Goal: Task Accomplishment & Management: Use online tool/utility

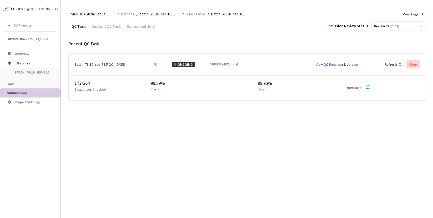
click at [101, 63] on div "Batch_78-10_sec-P1.5 QC - [DATE]" at bounding box center [100, 65] width 50 height 6
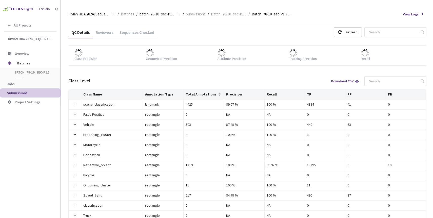
click at [98, 28] on div "Reviewers" at bounding box center [105, 31] width 24 height 11
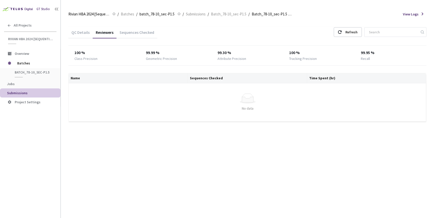
click at [102, 31] on div "Reviewers" at bounding box center [105, 34] width 24 height 9
click at [354, 32] on div "Refresh" at bounding box center [347, 32] width 28 height 10
click at [133, 32] on div "Sequences Checked" at bounding box center [136, 34] width 41 height 9
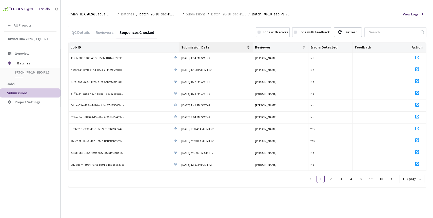
click at [249, 47] on div "Submission Date" at bounding box center [215, 47] width 69 height 5
click at [332, 177] on link "2" at bounding box center [331, 179] width 8 height 8
click at [341, 178] on link "3" at bounding box center [341, 179] width 8 height 8
click at [351, 180] on link "4" at bounding box center [351, 179] width 8 height 8
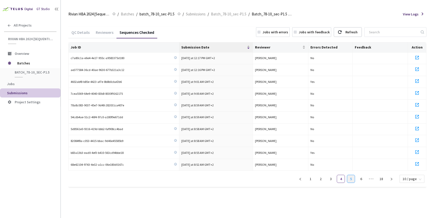
click at [353, 178] on link "5" at bounding box center [351, 179] width 8 height 8
click at [359, 178] on link "7" at bounding box center [361, 179] width 8 height 8
click at [351, 179] on link "8" at bounding box center [351, 179] width 8 height 8
click at [342, 178] on link "8" at bounding box center [341, 179] width 8 height 8
click at [333, 179] on link "7" at bounding box center [331, 179] width 8 height 8
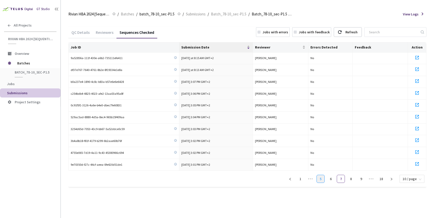
click at [322, 178] on link "5" at bounding box center [321, 179] width 8 height 8
click at [291, 179] on icon "left" at bounding box center [289, 179] width 3 height 3
click at [301, 178] on icon "left" at bounding box center [300, 179] width 3 height 3
click at [78, 30] on div "QC Details" at bounding box center [80, 34] width 24 height 9
click at [20, 95] on span "Submissions" at bounding box center [17, 93] width 20 height 5
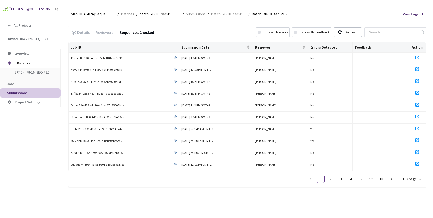
click at [31, 90] on li "Submissions" at bounding box center [30, 93] width 60 height 9
click at [28, 91] on span "Submissions" at bounding box center [31, 93] width 49 height 4
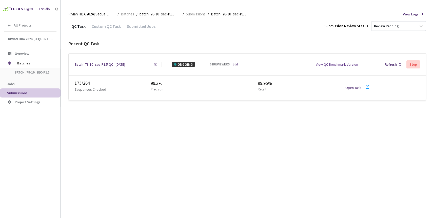
click at [351, 86] on link "Open Task" at bounding box center [353, 88] width 16 height 5
click at [100, 62] on div "Batch_78-10_sec-P1.5 QC - [DATE]" at bounding box center [100, 65] width 50 height 6
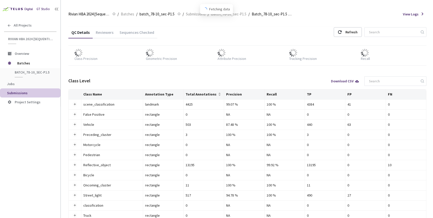
click at [111, 33] on div "Reviewers" at bounding box center [105, 34] width 24 height 9
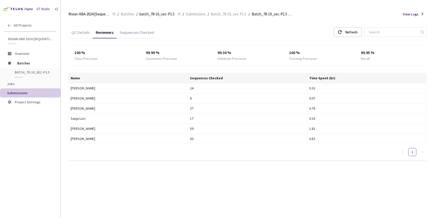
click at [28, 93] on span "Submissions" at bounding box center [31, 93] width 49 height 4
click at [29, 73] on span "batch_78-10_sec-P1.5" at bounding box center [33, 72] width 37 height 4
click at [23, 97] on li "Submissions" at bounding box center [30, 93] width 60 height 9
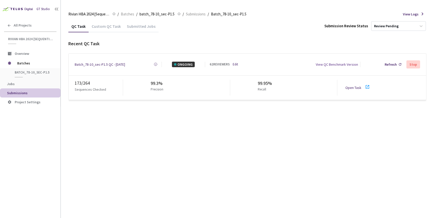
click at [108, 62] on div "Batch_78-10_sec-P1.5 QC - [DATE]" at bounding box center [100, 65] width 50 height 6
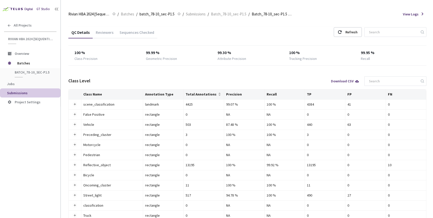
click at [106, 30] on div "Reviewers" at bounding box center [105, 34] width 24 height 9
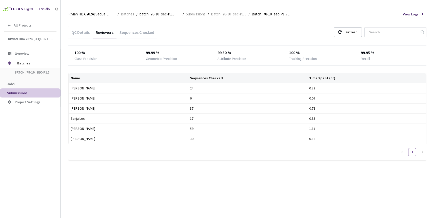
click at [80, 31] on div "QC Details" at bounding box center [80, 34] width 24 height 9
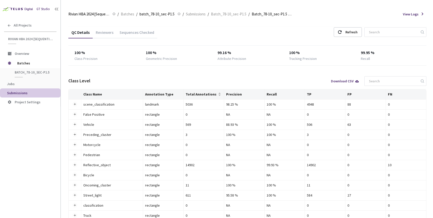
click at [99, 36] on div "Reviewers" at bounding box center [105, 34] width 24 height 9
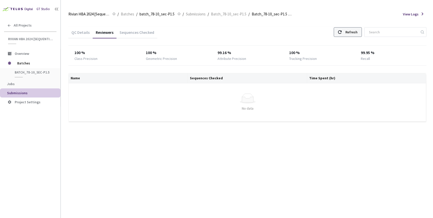
click at [341, 32] on icon at bounding box center [340, 32] width 4 height 4
click at [341, 30] on use at bounding box center [340, 32] width 4 height 4
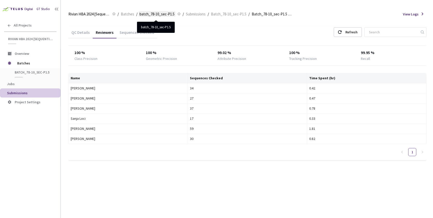
click at [146, 16] on span "batch_78-10_sec-P1.5" at bounding box center [156, 14] width 35 height 6
